Goal: Navigation & Orientation: Find specific page/section

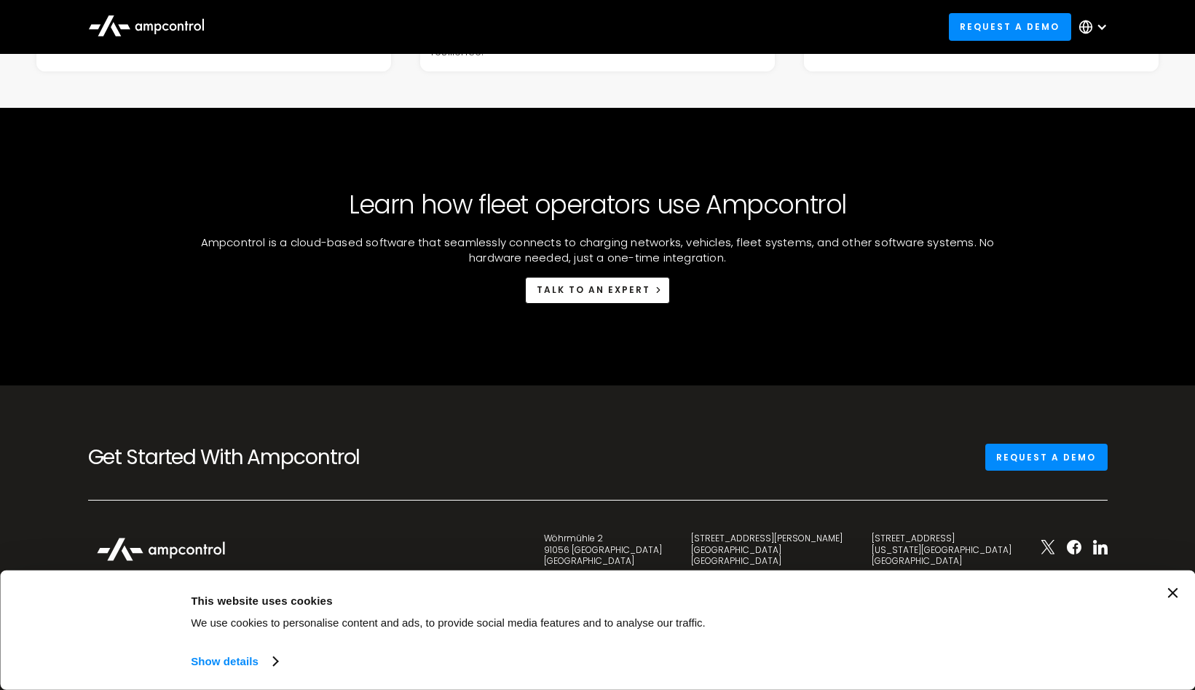
scroll to position [5022, 0]
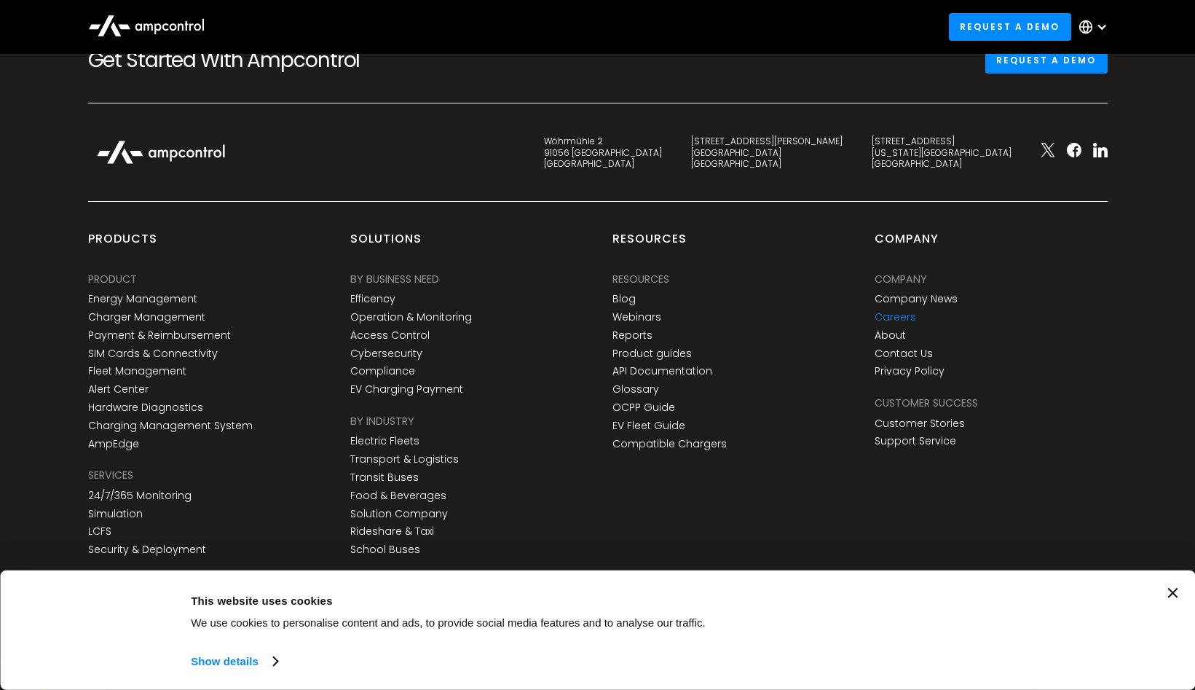
click at [892, 318] on link "Careers" at bounding box center [896, 317] width 42 height 12
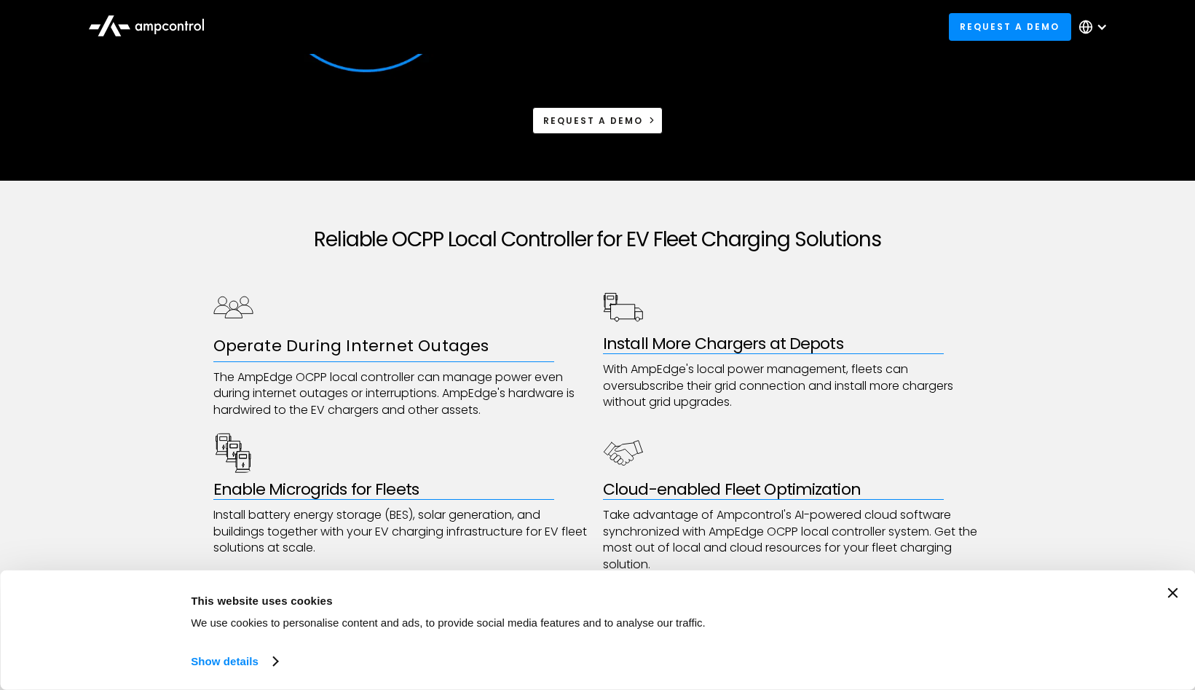
scroll to position [590, 0]
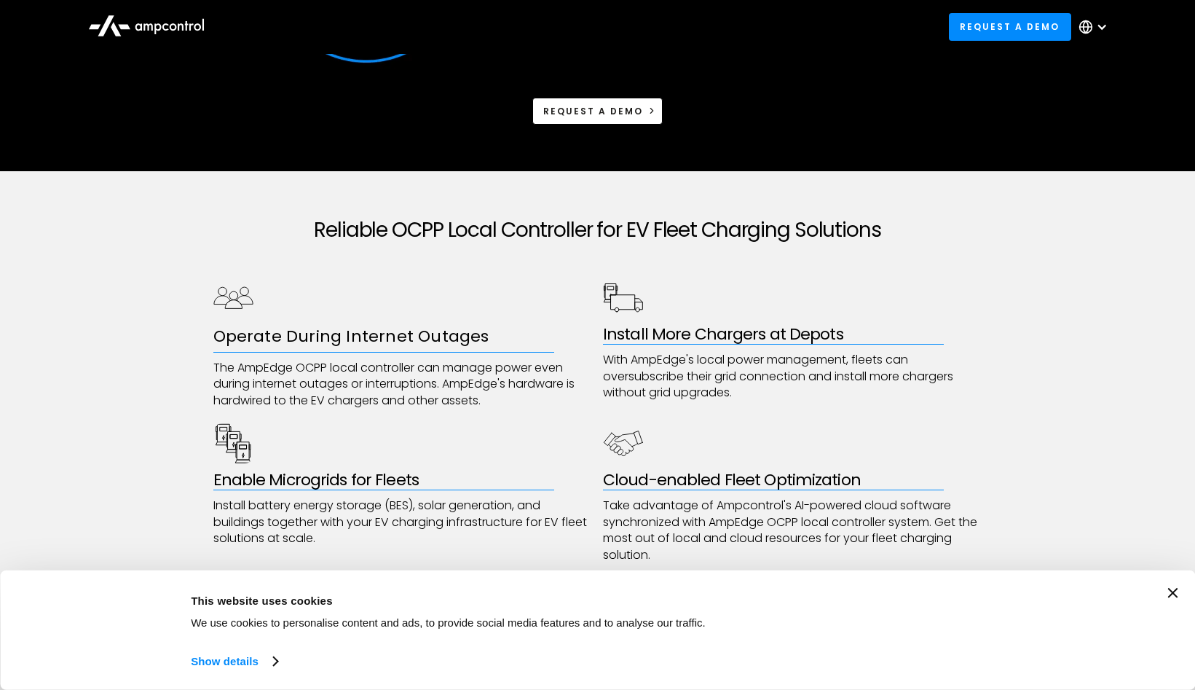
click at [1170, 595] on icon "Close banner" at bounding box center [1172, 593] width 10 height 10
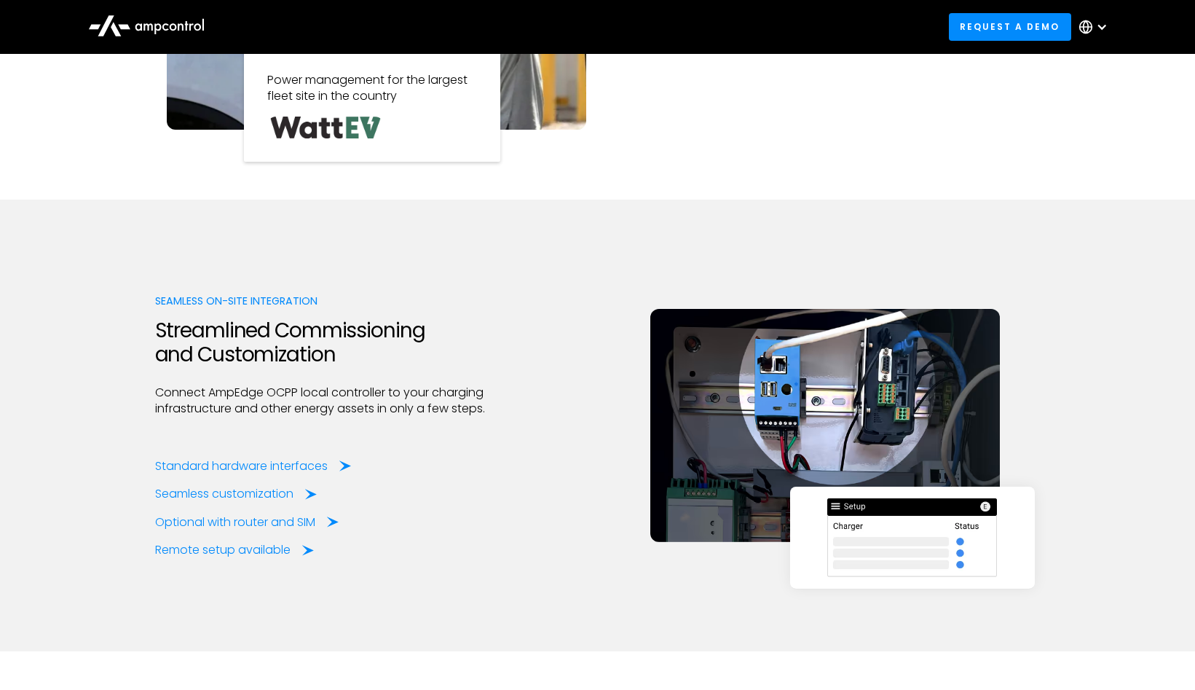
scroll to position [1428, 0]
